Goal: Task Accomplishment & Management: Use online tool/utility

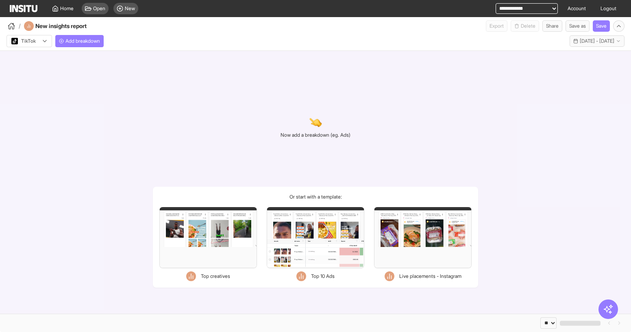
select select "**"
click at [76, 44] on button "Add breakdown" at bounding box center [79, 41] width 48 height 12
click at [28, 43] on div at bounding box center [24, 41] width 26 height 8
click at [33, 60] on span "Meta" at bounding box center [27, 58] width 11 height 7
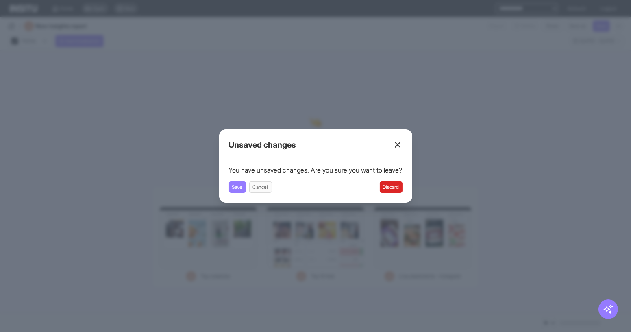
click at [395, 189] on button "Discard" at bounding box center [391, 186] width 23 height 11
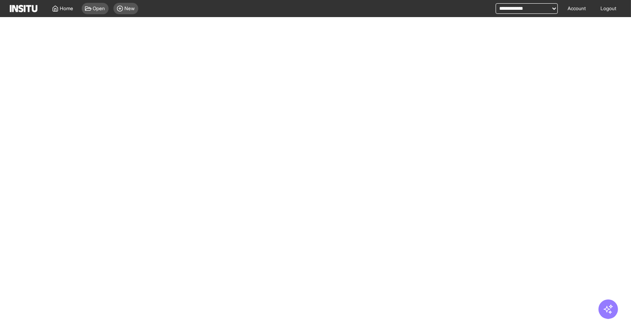
select select "**"
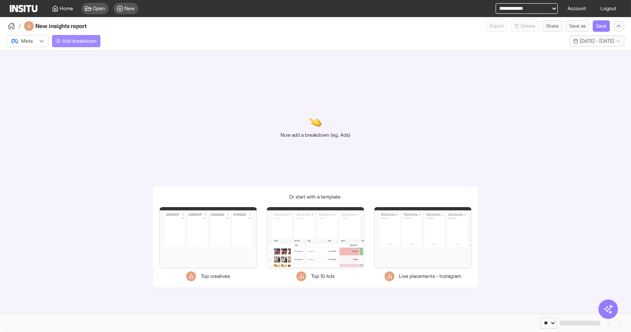
click at [67, 37] on button "Add breakdown" at bounding box center [76, 41] width 48 height 12
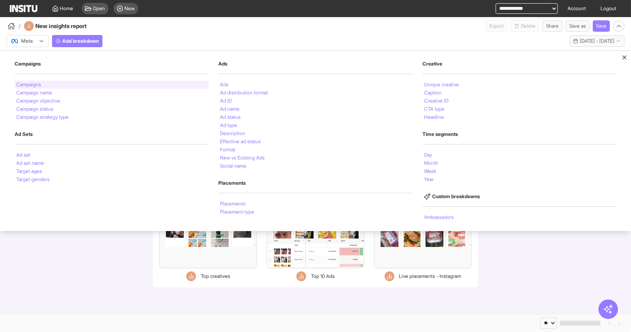
click at [39, 85] on li "Campaigns" at bounding box center [28, 84] width 25 height 5
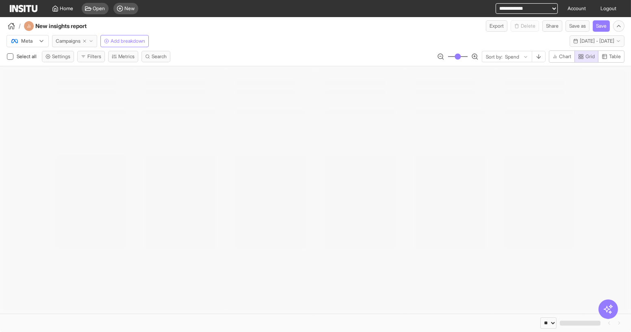
click at [81, 42] on span "Campaigns" at bounding box center [68, 41] width 25 height 7
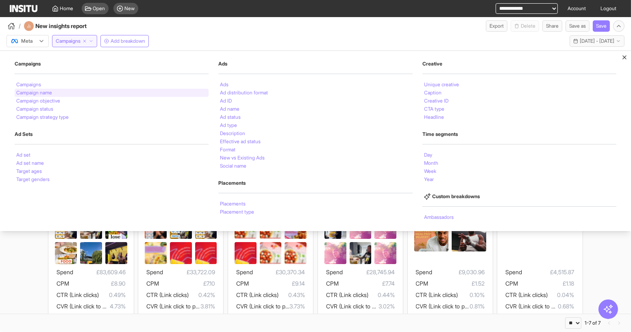
click at [52, 91] on li "Campaign name" at bounding box center [34, 92] width 36 height 5
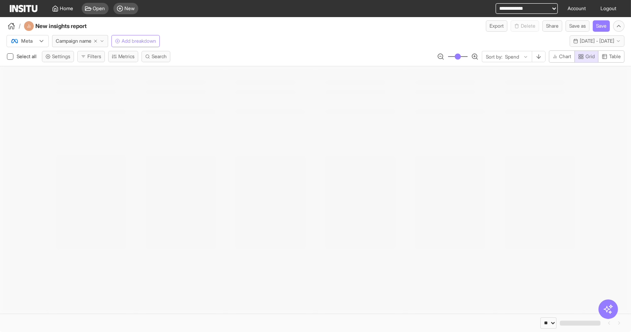
click at [141, 41] on span "Add breakdown" at bounding box center [139, 41] width 35 height 7
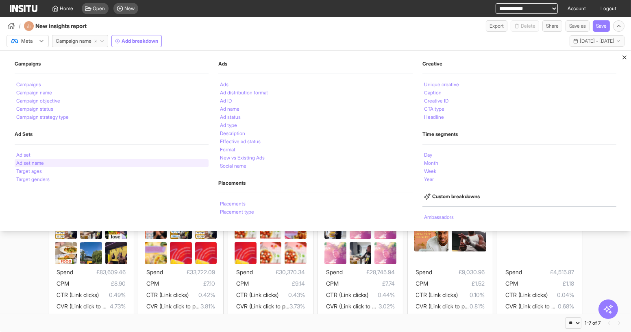
click at [39, 161] on li "Ad set name" at bounding box center [30, 163] width 28 height 5
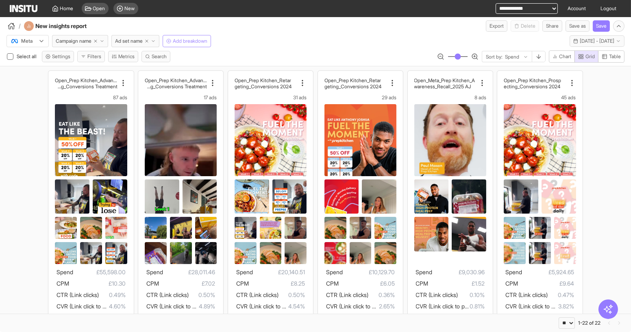
click at [194, 45] on button "Add breakdown" at bounding box center [187, 41] width 48 height 12
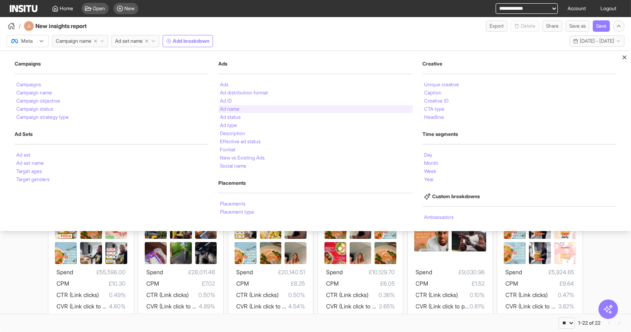
click at [235, 109] on li "Ad name" at bounding box center [230, 109] width 20 height 5
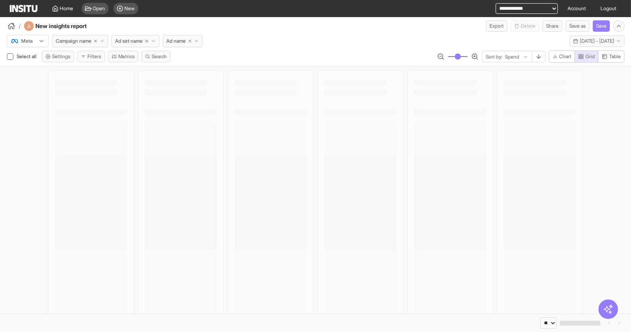
click at [287, 32] on div "Meta Campaign name Ad set name Ad name Last 30 days - [DATE] - [DATE] [DATE] - …" at bounding box center [315, 39] width 631 height 15
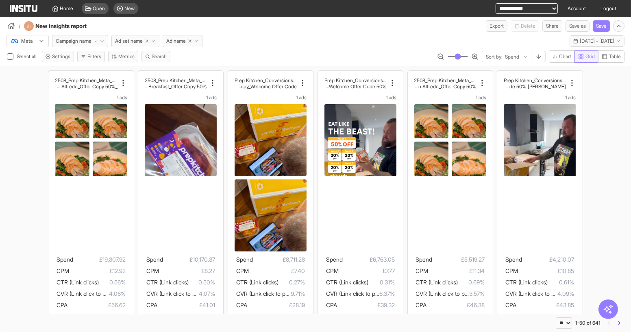
click at [590, 56] on span "Grid" at bounding box center [589, 56] width 9 height 7
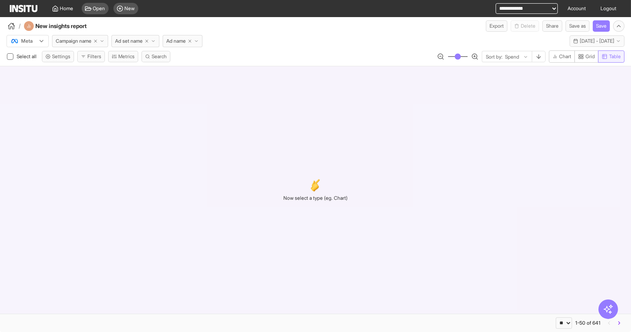
click at [612, 56] on span "Table" at bounding box center [615, 56] width 12 height 7
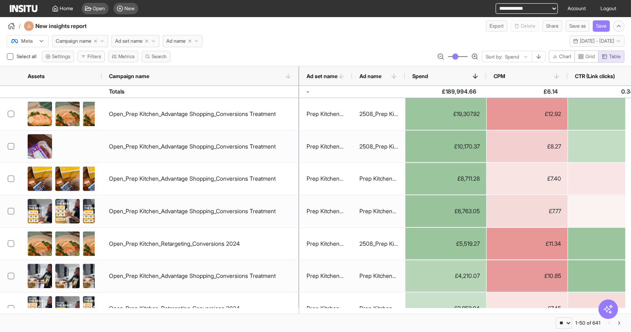
drag, startPoint x: 161, startPoint y: 73, endPoint x: 298, endPoint y: 79, distance: 136.8
click at [298, 79] on div at bounding box center [299, 75] width 3 height 19
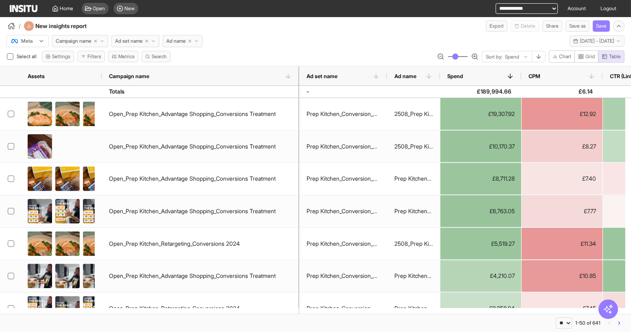
drag, startPoint x: 357, startPoint y: 74, endPoint x: 388, endPoint y: 81, distance: 31.9
click at [388, 81] on div at bounding box center [386, 75] width 3 height 19
click at [192, 41] on icon "button" at bounding box center [189, 41] width 5 height 5
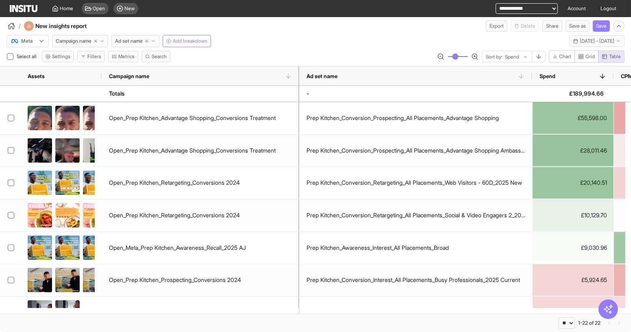
drag, startPoint x: 387, startPoint y: 74, endPoint x: 476, endPoint y: 116, distance: 98.4
click at [534, 81] on div at bounding box center [532, 75] width 3 height 19
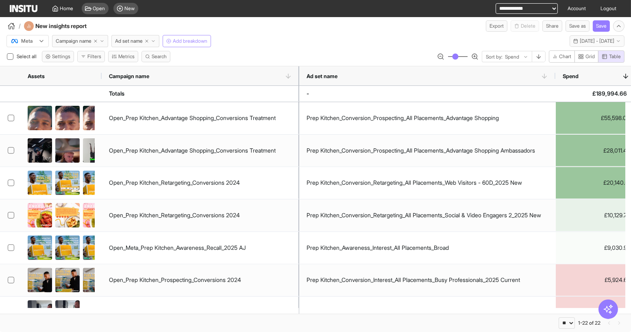
click at [179, 43] on span "Add breakdown" at bounding box center [190, 41] width 35 height 7
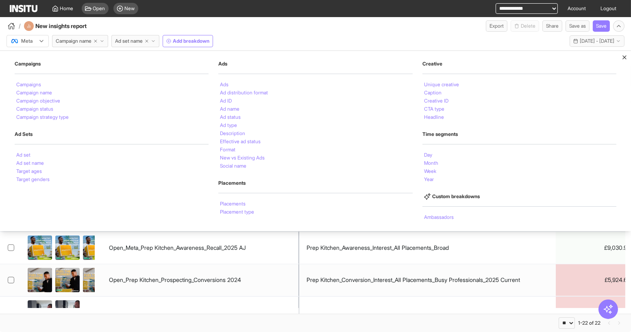
click at [227, 83] on li "Ads" at bounding box center [224, 84] width 9 height 5
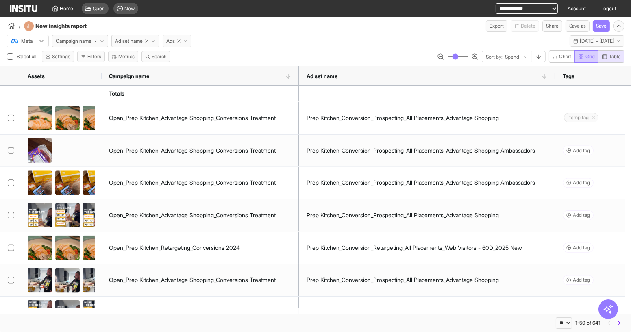
click at [583, 54] on rect "button" at bounding box center [582, 55] width 2 height 2
click at [613, 55] on span "Table" at bounding box center [615, 56] width 12 height 7
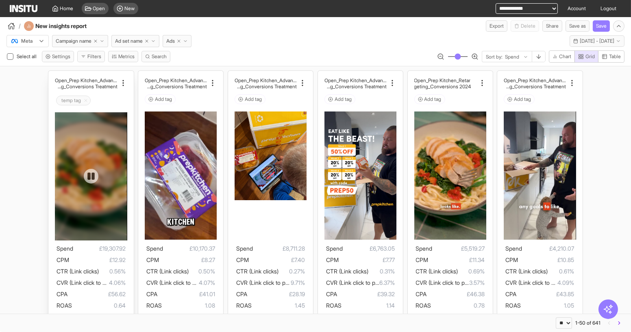
click at [101, 133] on div at bounding box center [91, 176] width 72 height 128
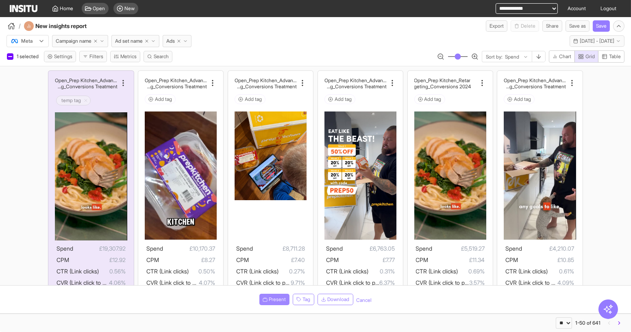
click at [264, 296] on button "Present" at bounding box center [274, 299] width 30 height 11
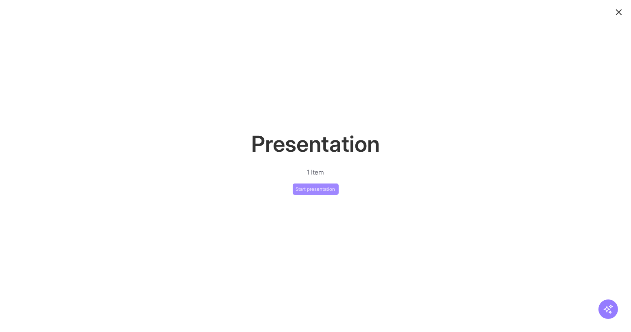
click at [318, 191] on button "Start presentation" at bounding box center [316, 188] width 46 height 11
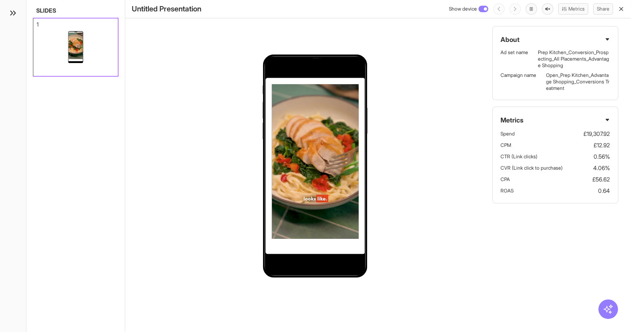
click at [623, 8] on icon "button" at bounding box center [621, 9] width 7 height 7
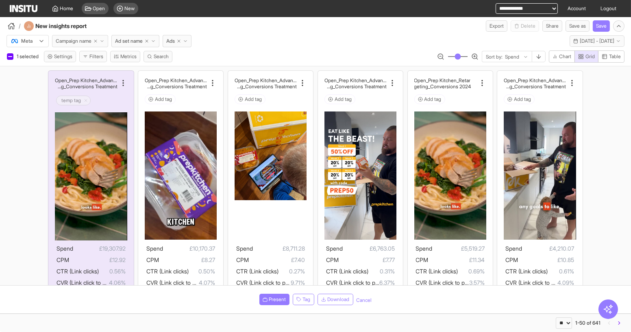
click at [83, 44] on span "Campaign name" at bounding box center [74, 41] width 36 height 7
